Goal: Information Seeking & Learning: Check status

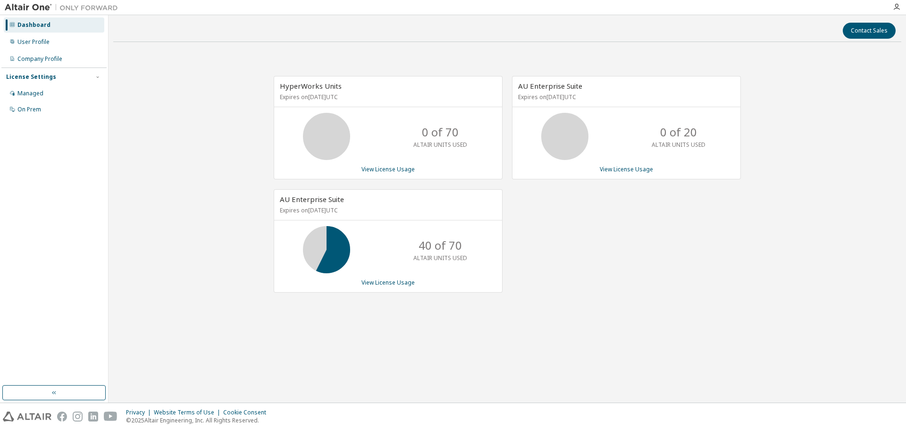
drag, startPoint x: 469, startPoint y: 128, endPoint x: 394, endPoint y: 129, distance: 75.5
click at [394, 129] on div "0 of 70 ALTAIR UNITS USED" at bounding box center [388, 136] width 228 height 47
drag, startPoint x: 478, startPoint y: 133, endPoint x: 423, endPoint y: 134, distance: 54.8
click at [423, 134] on div "0 of 70 ALTAIR UNITS USED" at bounding box center [441, 136] width 76 height 47
click at [427, 132] on p "0 of 70" at bounding box center [440, 132] width 37 height 16
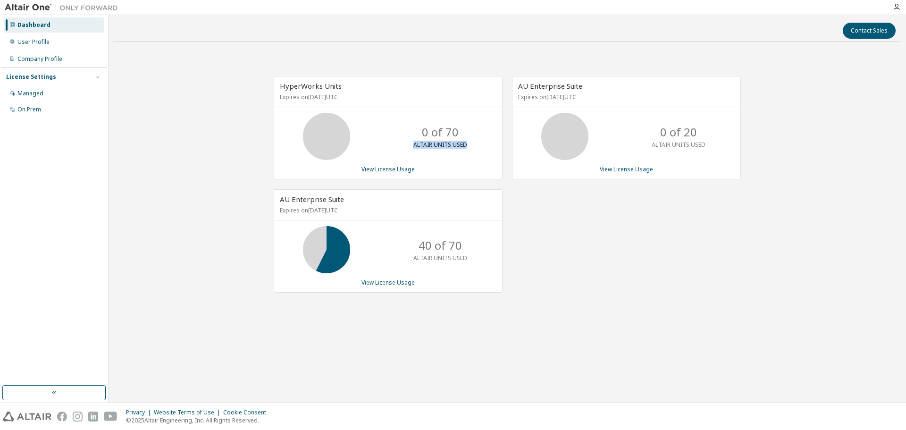
drag, startPoint x: 471, startPoint y: 130, endPoint x: 417, endPoint y: 130, distance: 53.4
click at [406, 130] on div "0 of 70 ALTAIR UNITS USED" at bounding box center [441, 136] width 76 height 47
click at [460, 133] on div "0 of 70 ALTAIR UNITS USED" at bounding box center [441, 136] width 76 height 47
drag, startPoint x: 435, startPoint y: 133, endPoint x: 455, endPoint y: 131, distance: 20.4
click at [455, 131] on p "0 of 70" at bounding box center [440, 132] width 37 height 16
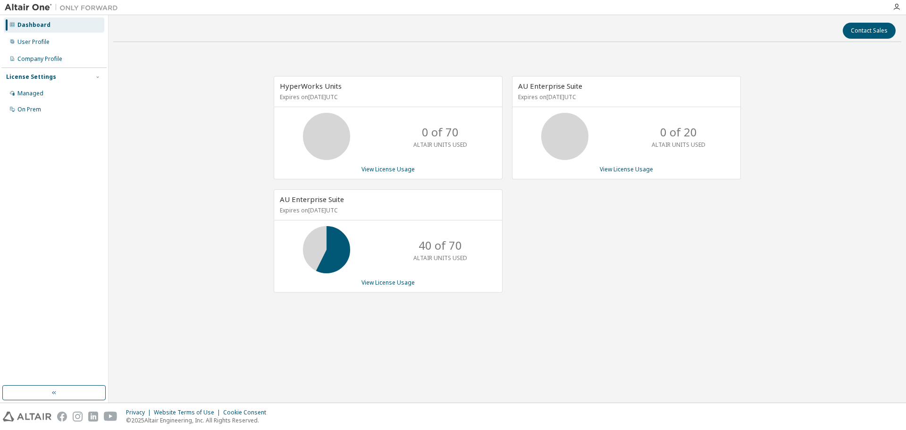
click at [483, 135] on div "0 of 70 ALTAIR UNITS USED" at bounding box center [388, 136] width 228 height 47
drag, startPoint x: 459, startPoint y: 131, endPoint x: 406, endPoint y: 133, distance: 53.4
click at [408, 132] on div "0 of 70 ALTAIR UNITS USED" at bounding box center [441, 136] width 76 height 47
click at [401, 167] on link "View License Usage" at bounding box center [388, 169] width 53 height 8
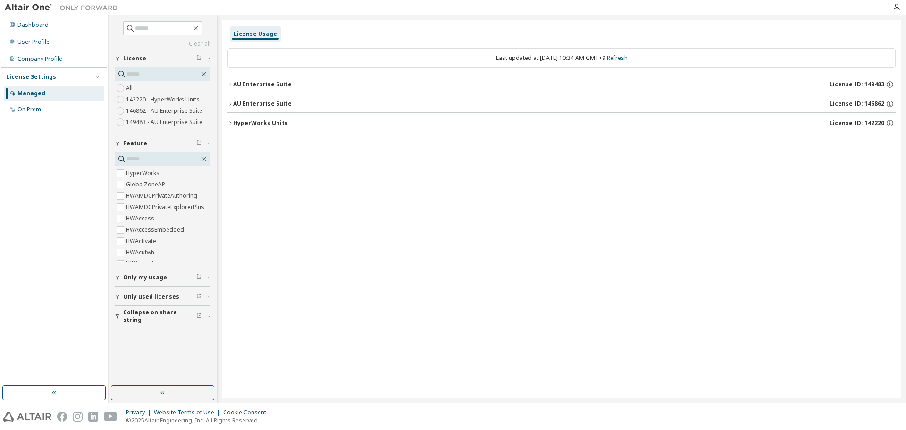
click at [51, 91] on div "Managed" at bounding box center [54, 93] width 101 height 15
drag, startPoint x: 455, startPoint y: 169, endPoint x: 453, endPoint y: 159, distance: 9.7
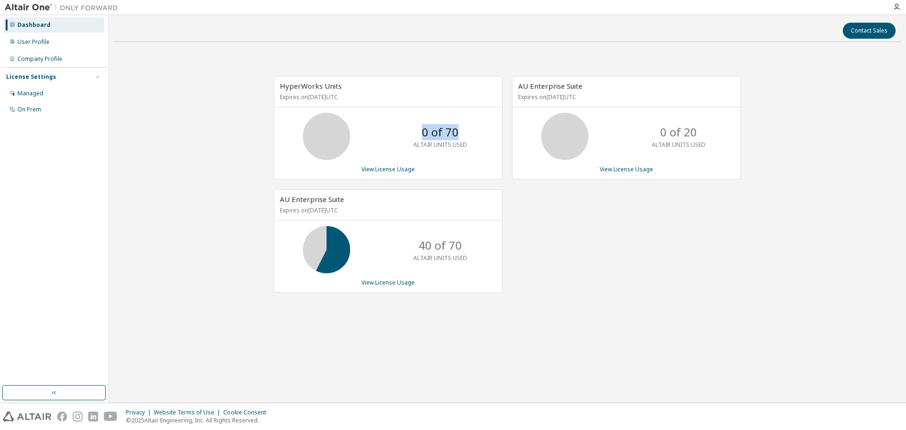
drag, startPoint x: 457, startPoint y: 132, endPoint x: 420, endPoint y: 135, distance: 37.9
click at [420, 135] on div "0 of 70 ALTAIR UNITS USED" at bounding box center [441, 136] width 76 height 47
click at [519, 137] on div "0 of 20 ALTAIR UNITS USED" at bounding box center [627, 136] width 228 height 47
click at [34, 91] on div "Managed" at bounding box center [30, 94] width 26 height 8
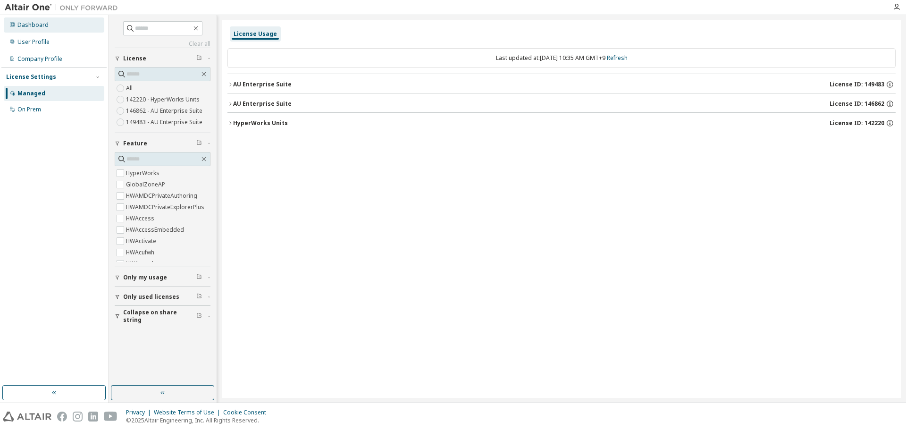
click at [59, 25] on div "Dashboard" at bounding box center [54, 24] width 101 height 15
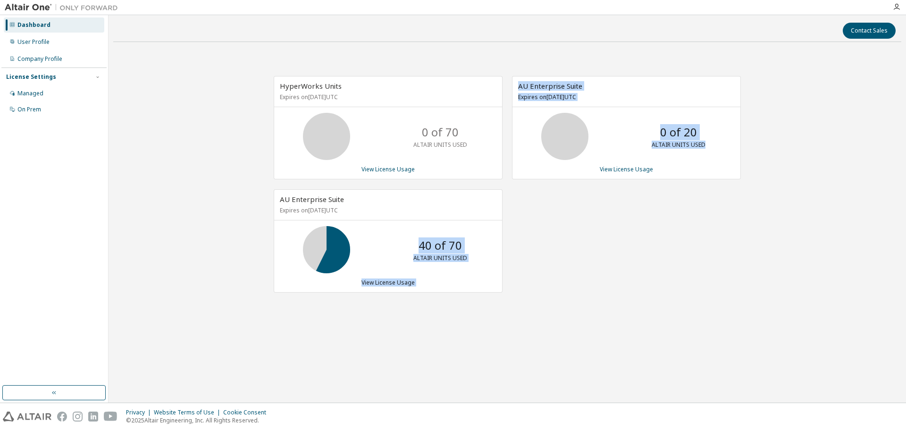
drag, startPoint x: 414, startPoint y: 247, endPoint x: 515, endPoint y: 246, distance: 101.0
click at [515, 246] on div "HyperWorks Units Expires on [DATE] UTC 0 of 70 ALTAIR UNITS USED View License U…" at bounding box center [502, 189] width 477 height 227
click at [481, 237] on div "40 of 70 ALTAIR UNITS USED" at bounding box center [388, 249] width 228 height 47
drag, startPoint x: 474, startPoint y: 240, endPoint x: 422, endPoint y: 247, distance: 52.8
click at [422, 247] on div "40 of 70 ALTAIR UNITS USED" at bounding box center [441, 249] width 76 height 47
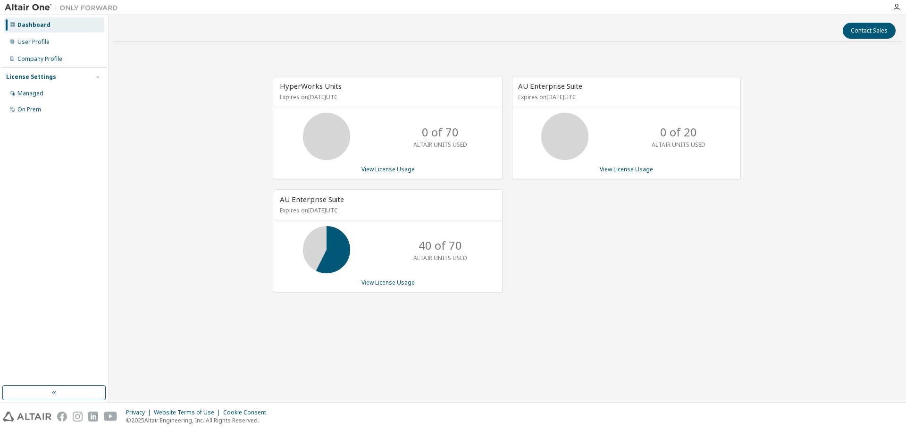
click at [452, 254] on p "ALTAIR UNITS USED" at bounding box center [441, 258] width 54 height 8
click at [391, 282] on link "View License Usage" at bounding box center [388, 283] width 53 height 8
click at [687, 271] on div "AU Enterprise Suite Expires on [DATE] UTC 0 of 20 ALTAIR UNITS USED View Licens…" at bounding box center [622, 189] width 238 height 227
drag, startPoint x: 418, startPoint y: 243, endPoint x: 471, endPoint y: 252, distance: 53.6
click at [471, 252] on div "40 of 70 ALTAIR UNITS USED" at bounding box center [441, 249] width 76 height 47
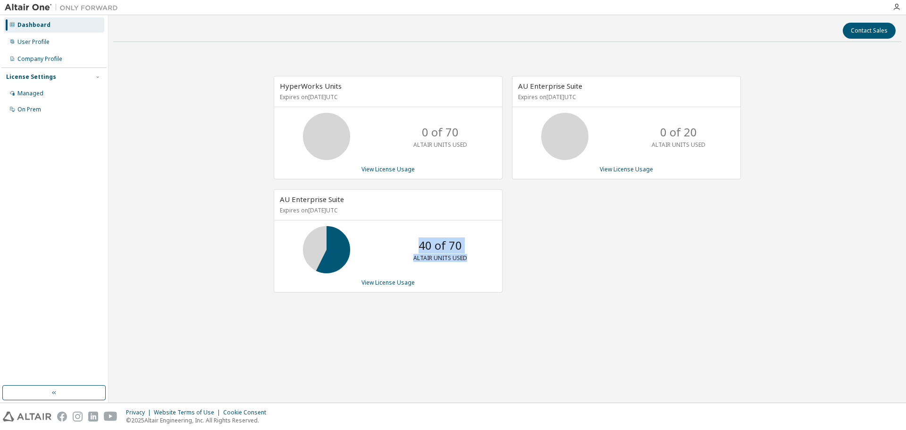
click at [464, 257] on p "ALTAIR UNITS USED" at bounding box center [441, 258] width 54 height 8
drag, startPoint x: 476, startPoint y: 257, endPoint x: 417, endPoint y: 238, distance: 61.5
click at [417, 238] on div "40 of 70 ALTAIR UNITS USED" at bounding box center [441, 249] width 76 height 47
click at [562, 253] on div "AU Enterprise Suite Expires on [DATE] UTC 0 of 20 ALTAIR UNITS USED View Licens…" at bounding box center [622, 189] width 238 height 227
drag, startPoint x: 465, startPoint y: 246, endPoint x: 413, endPoint y: 247, distance: 51.5
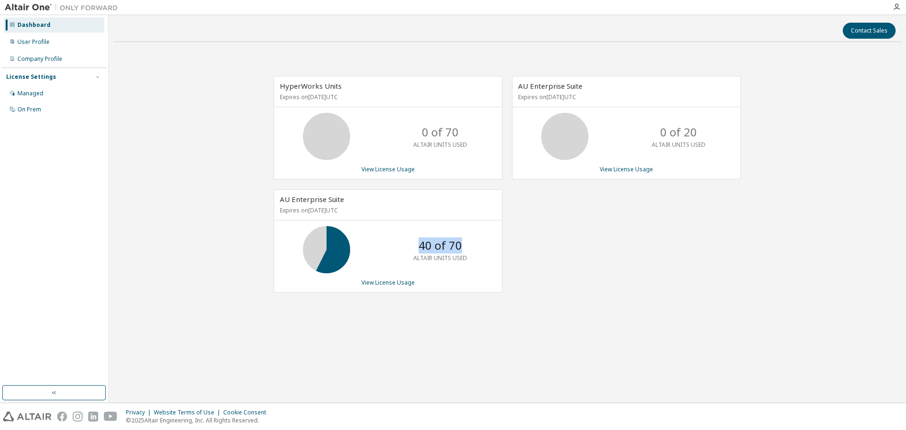
click at [413, 247] on div "40 of 70 ALTAIR UNITS USED" at bounding box center [441, 249] width 76 height 47
click at [476, 259] on div "40 of 70 ALTAIR UNITS USED" at bounding box center [441, 249] width 76 height 47
drag, startPoint x: 709, startPoint y: 133, endPoint x: 475, endPoint y: 121, distance: 234.0
click at [553, 125] on div "0 of 20 ALTAIR UNITS USED" at bounding box center [627, 136] width 228 height 47
drag, startPoint x: 468, startPoint y: 126, endPoint x: 304, endPoint y: 117, distance: 164.0
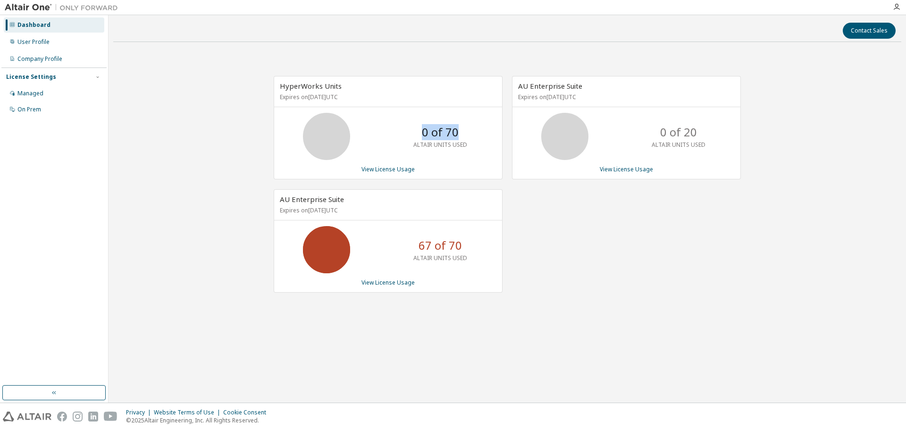
click at [329, 121] on div "0 of 70 ALTAIR UNITS USED" at bounding box center [388, 136] width 228 height 47
drag, startPoint x: 414, startPoint y: 243, endPoint x: 362, endPoint y: 238, distance: 52.1
click at [379, 240] on div "40 of 70 ALTAIR UNITS USED" at bounding box center [388, 249] width 228 height 47
drag, startPoint x: 467, startPoint y: 246, endPoint x: 402, endPoint y: 244, distance: 65.2
click at [402, 244] on div "40 of 70 ALTAIR UNITS USED" at bounding box center [388, 249] width 228 height 47
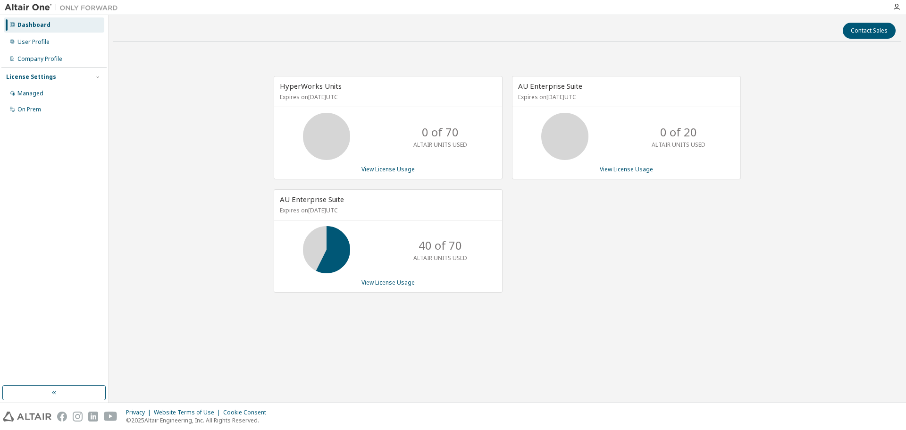
click at [780, 284] on div "HyperWorks Units Expires on [DATE] UTC 0 of 70 ALTAIR UNITS USED View License U…" at bounding box center [507, 189] width 788 height 279
